Goal: Information Seeking & Learning: Learn about a topic

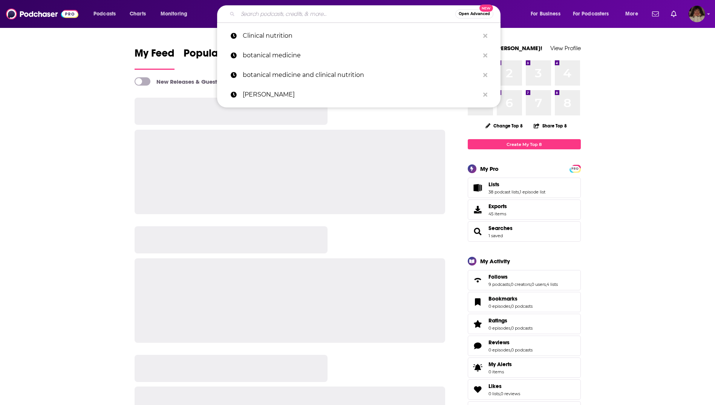
click at [263, 15] on input "Search podcasts, credits, & more..." at bounding box center [346, 14] width 217 height 12
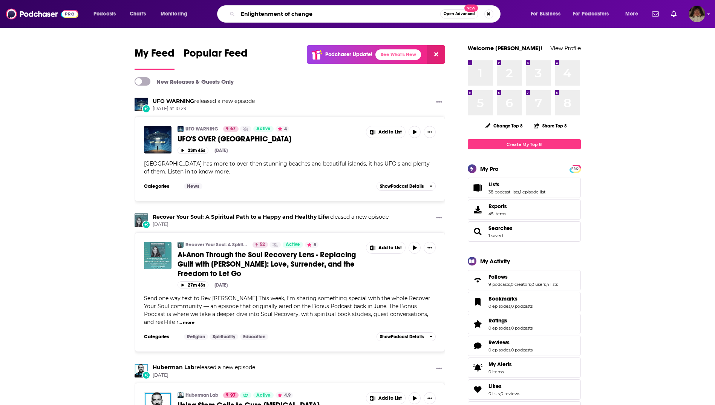
type input "Enlightenment of change"
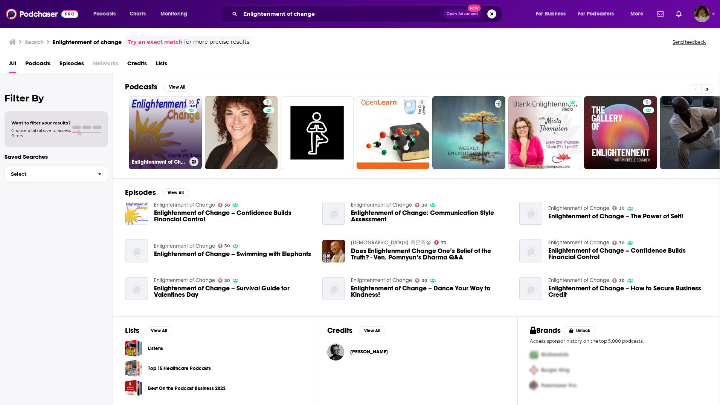
click at [176, 130] on link "30 Enlightenment of Change" at bounding box center [165, 132] width 73 height 73
